Goal: Task Accomplishment & Management: Manage account settings

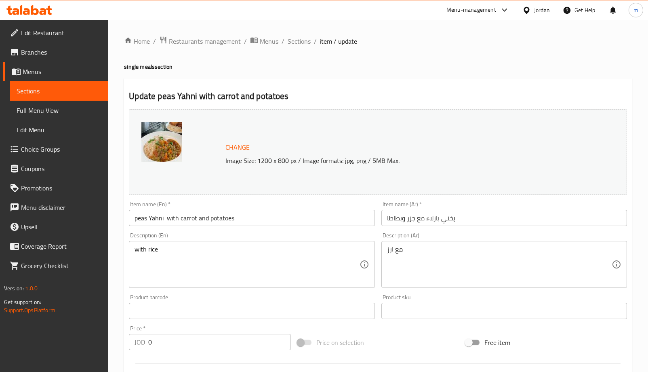
click at [213, 30] on div "Home / Restaurants management / Menus / Sections / item / update single meals s…" at bounding box center [378, 346] width 540 height 652
click at [213, 39] on span "Restaurants management" at bounding box center [205, 41] width 72 height 10
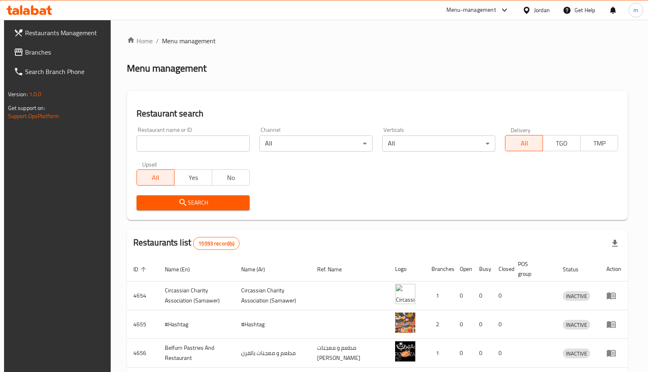
click at [61, 50] on div at bounding box center [324, 186] width 648 height 372
click at [61, 50] on span "Branches" at bounding box center [65, 52] width 81 height 10
drag, startPoint x: 61, startPoint y: 50, endPoint x: 69, endPoint y: 55, distance: 10.0
click at [61, 51] on span "Branches" at bounding box center [65, 52] width 81 height 10
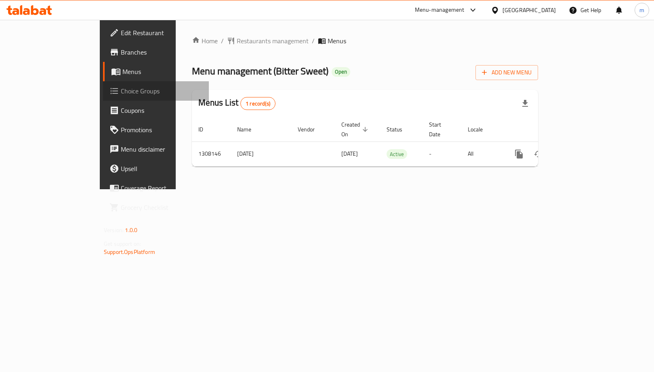
click at [121, 86] on span "Choice Groups" at bounding box center [162, 91] width 82 height 10
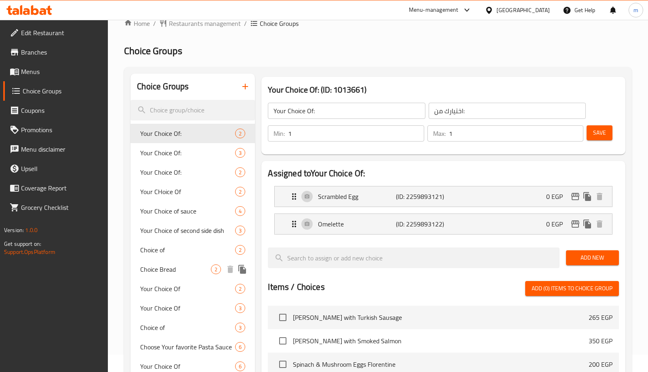
scroll to position [58, 0]
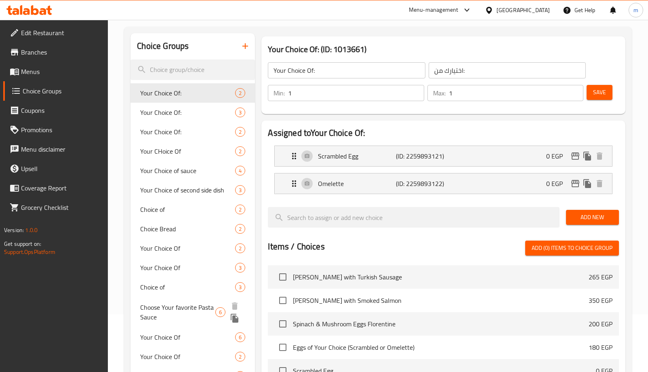
drag, startPoint x: 196, startPoint y: 301, endPoint x: 180, endPoint y: 299, distance: 16.2
click at [196, 301] on div "Choose Your favorite Pasta Sauce 6" at bounding box center [193, 312] width 124 height 31
type input "Choose Your favorite Pasta Sauce"
type input "اختار صلصة المكرونة التي تفضلها"
type input "0"
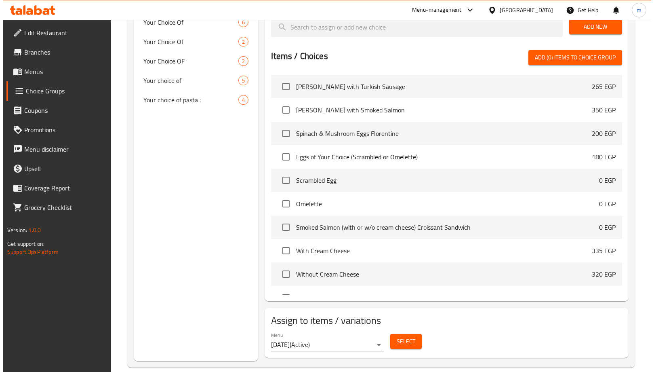
scroll to position [373, 0]
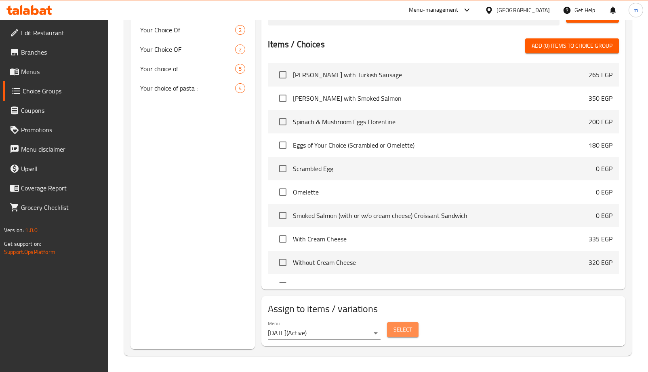
click at [397, 330] on span "Select" at bounding box center [403, 330] width 19 height 10
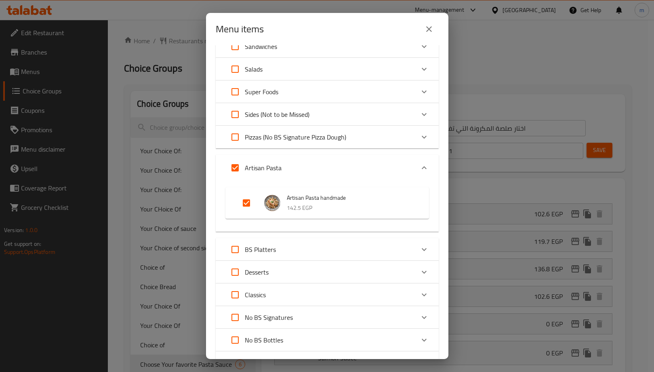
scroll to position [291, 0]
